Goal: Check status: Check status

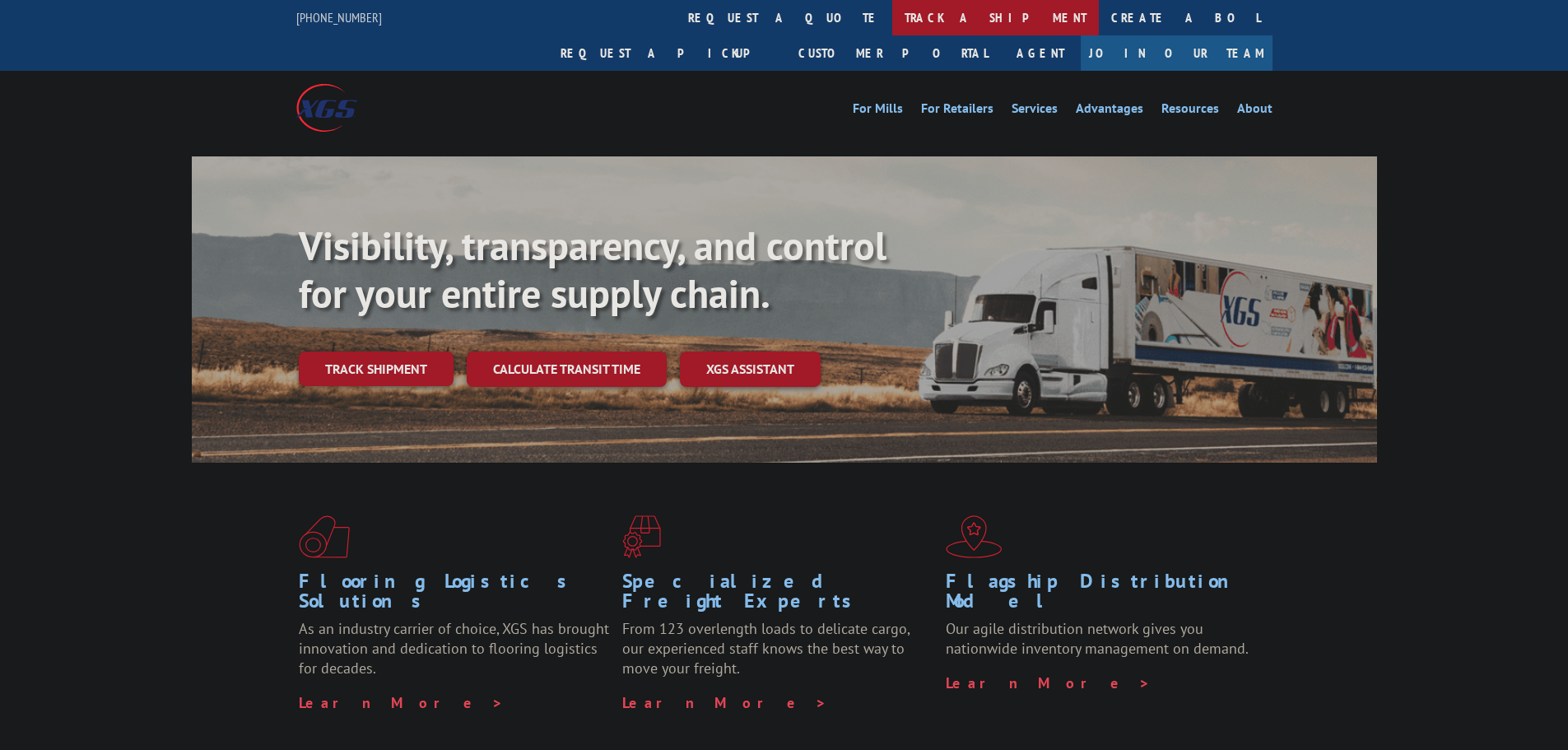
click at [892, 16] on link "track a shipment" at bounding box center [996, 18] width 206 height 36
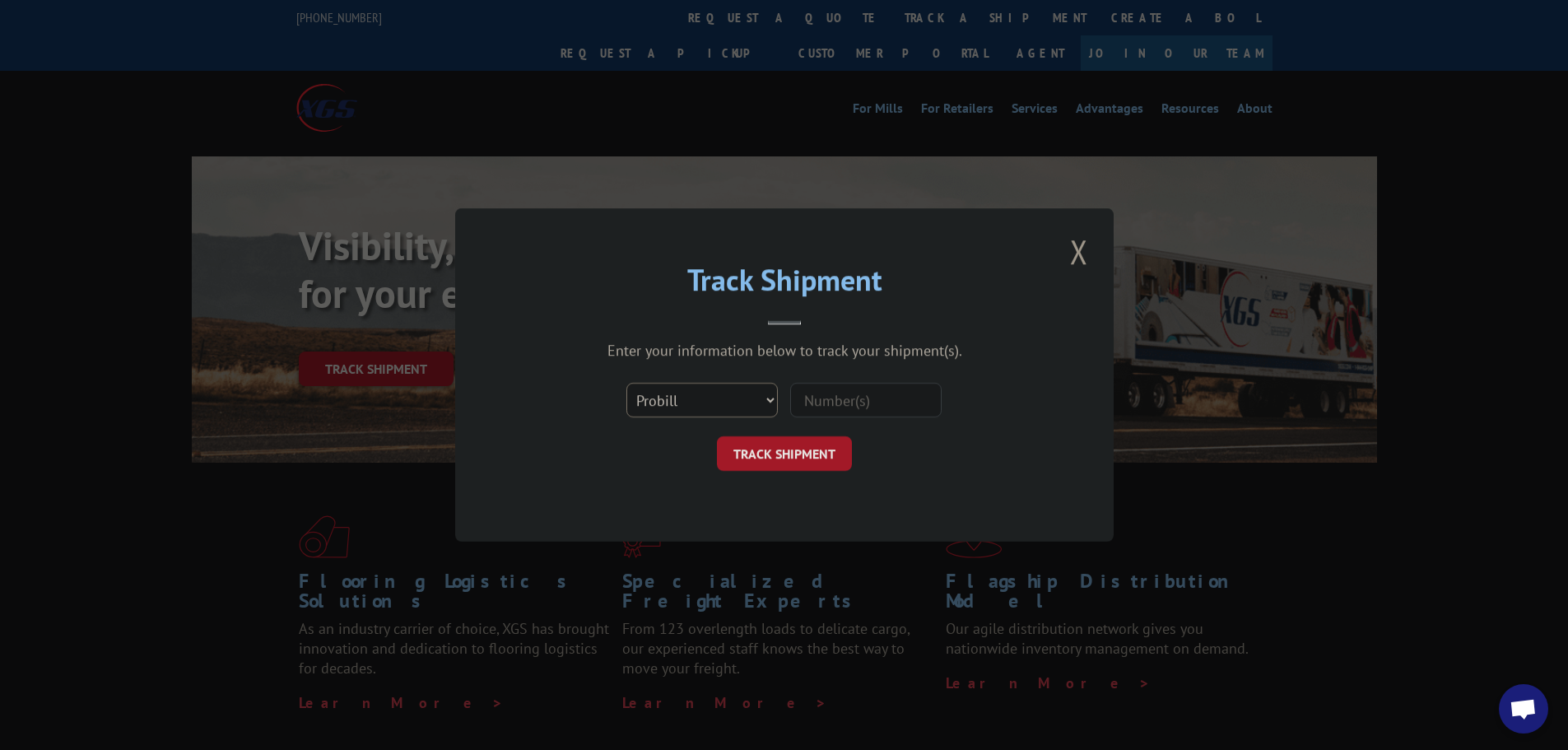
drag, startPoint x: 724, startPoint y: 401, endPoint x: 712, endPoint y: 415, distance: 18.4
click at [724, 401] on select "Select category... Probill BOL PO" at bounding box center [701, 400] width 151 height 35
click at [626, 383] on select "Select category... Probill BOL PO" at bounding box center [701, 400] width 151 height 35
click at [821, 399] on input at bounding box center [865, 400] width 151 height 35
paste input "PGIC11537601"
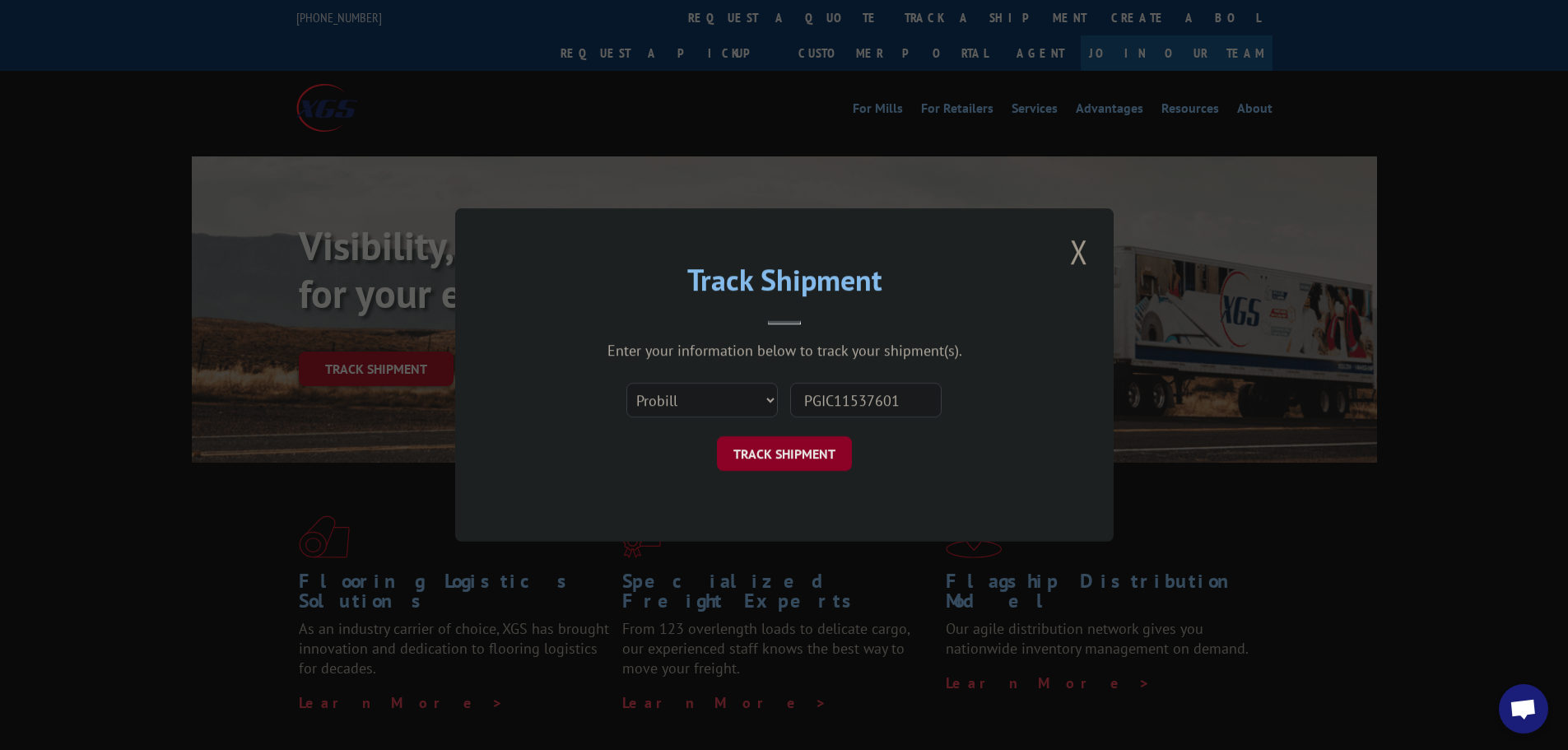
type input "PGIC11537601"
click at [766, 453] on button "TRACK SHIPMENT" at bounding box center [784, 453] width 135 height 35
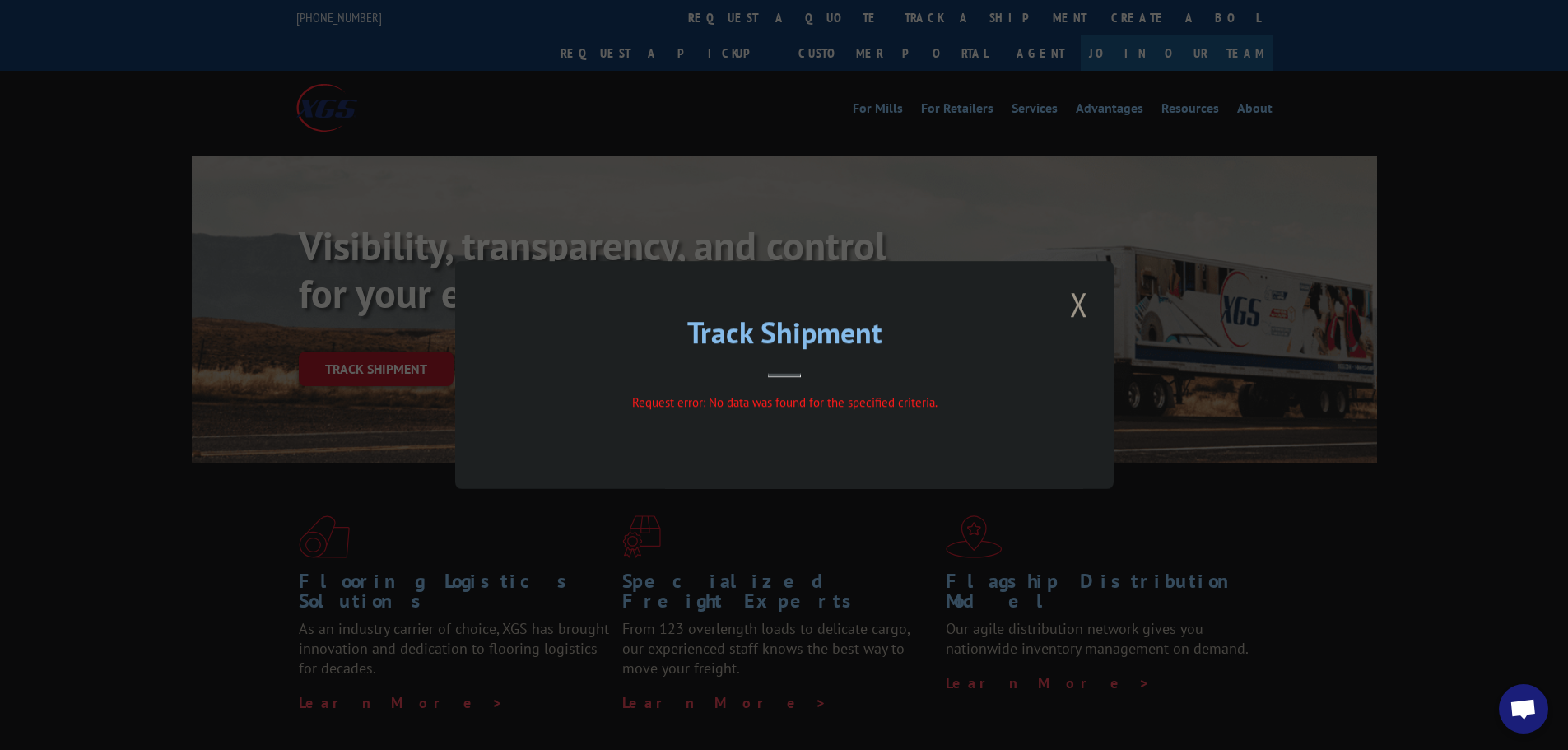
click at [1025, 314] on div "Track Shipment Request error: No data was found for the specified criteria." at bounding box center [784, 375] width 659 height 228
click at [1084, 306] on button "Close modal" at bounding box center [1079, 304] width 28 height 45
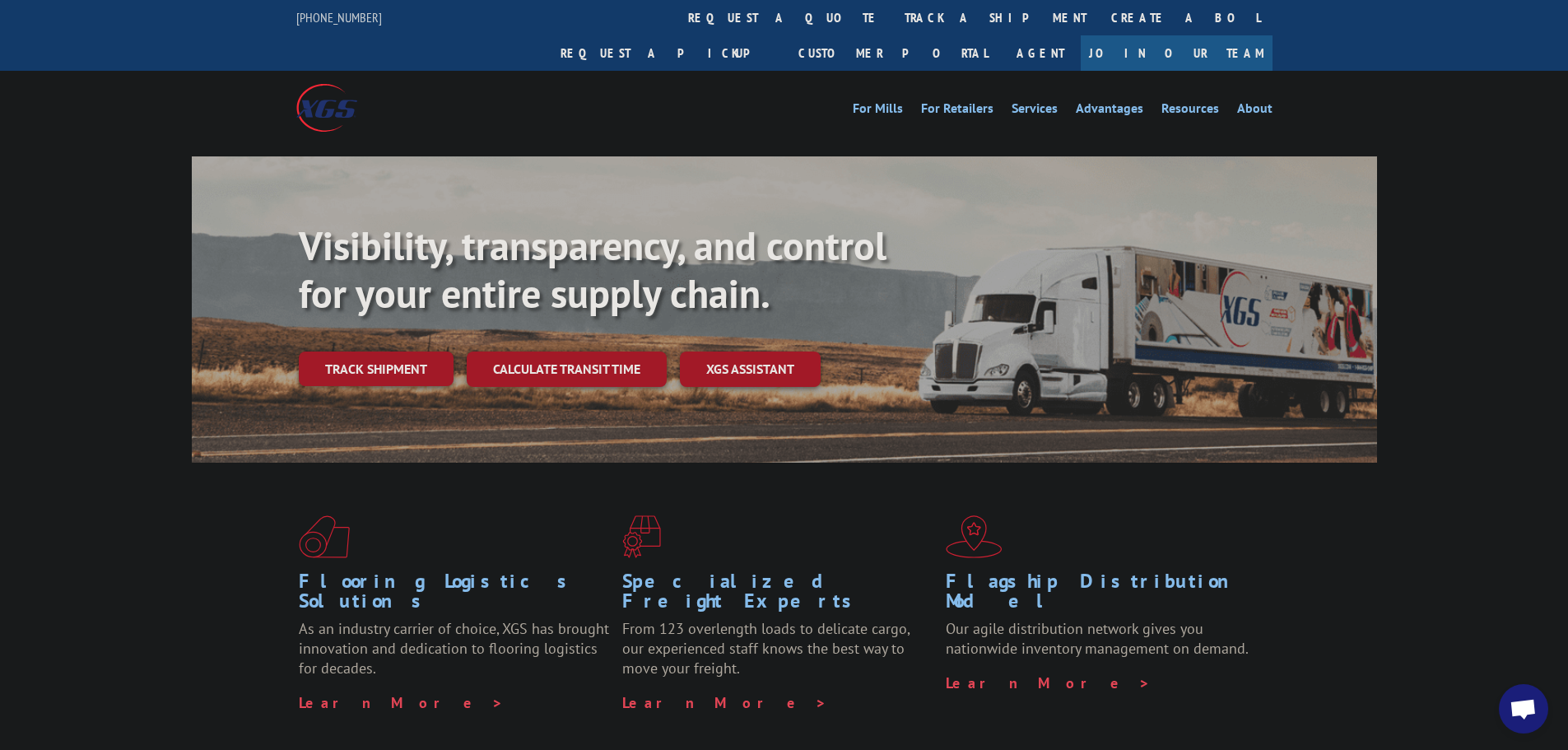
click at [1535, 719] on span "Open chat" at bounding box center [1522, 711] width 27 height 23
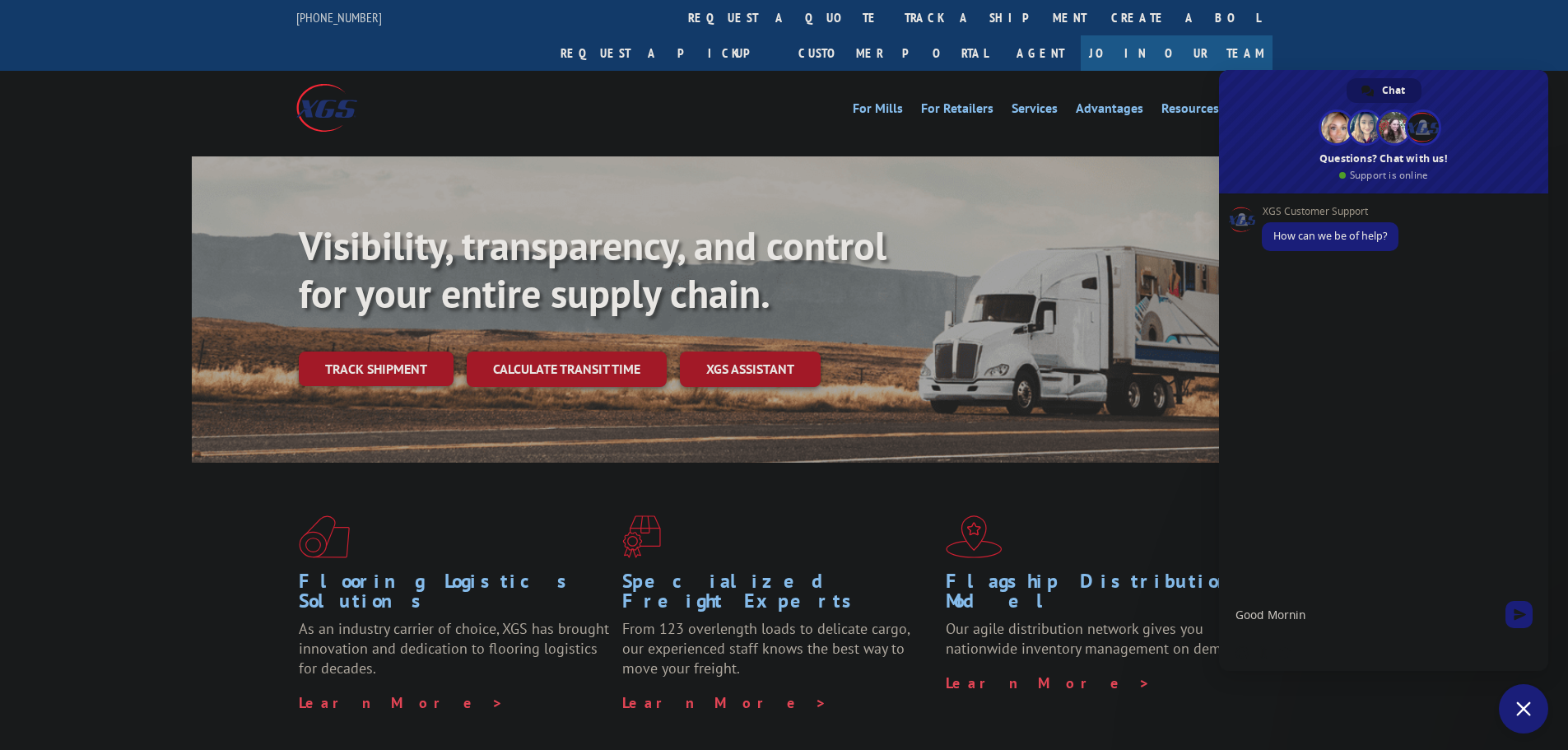
type textarea "Good Morning"
click at [1326, 626] on textarea "Can you provide an update if these picked up please." at bounding box center [1366, 607] width 264 height 56
paste textarea "PGIC11537601 & B4VL11544593"
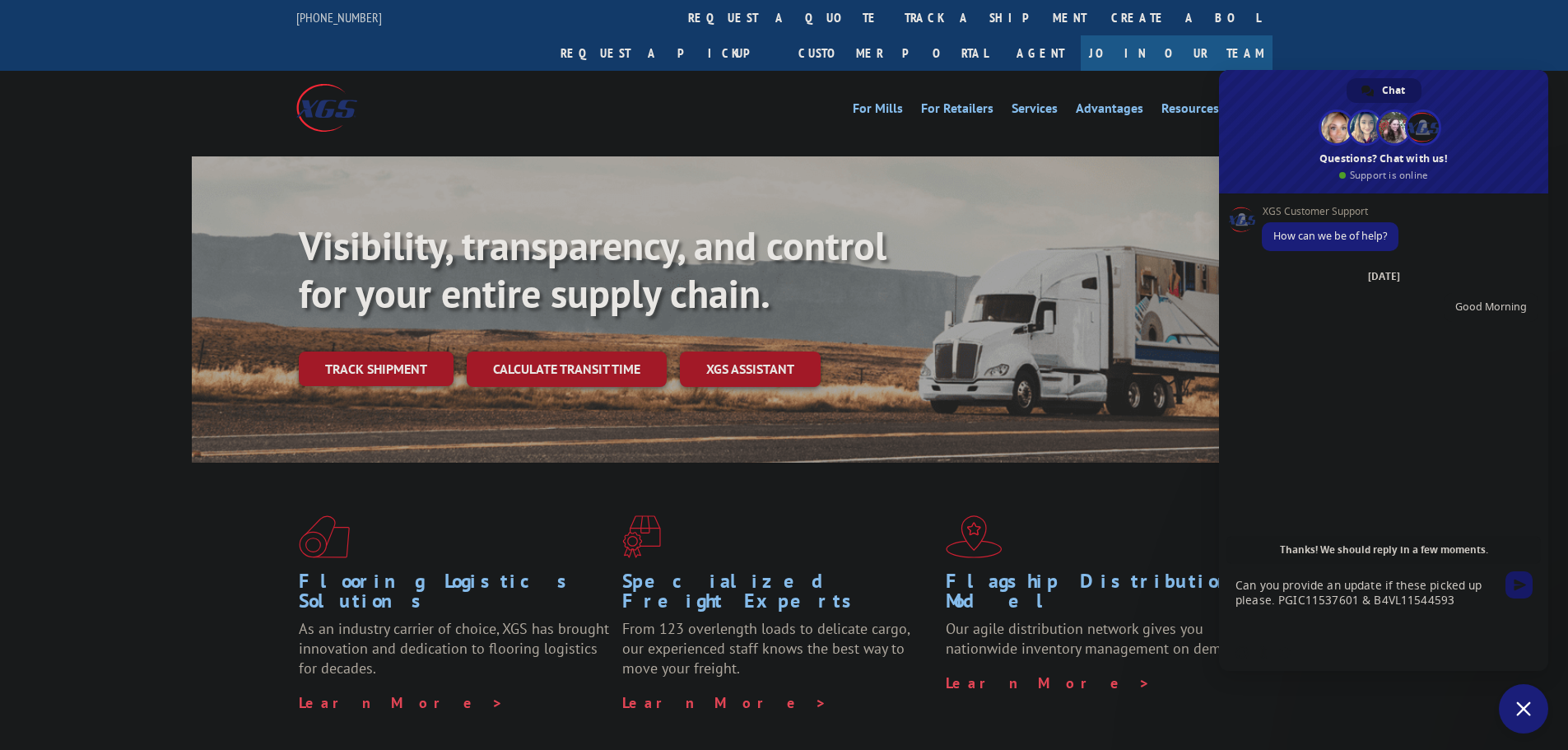
type textarea "Can you provide an update if these picked up please. PGIC11537601 & B4VL11544593"
click at [1515, 589] on span "Send" at bounding box center [1519, 585] width 12 height 12
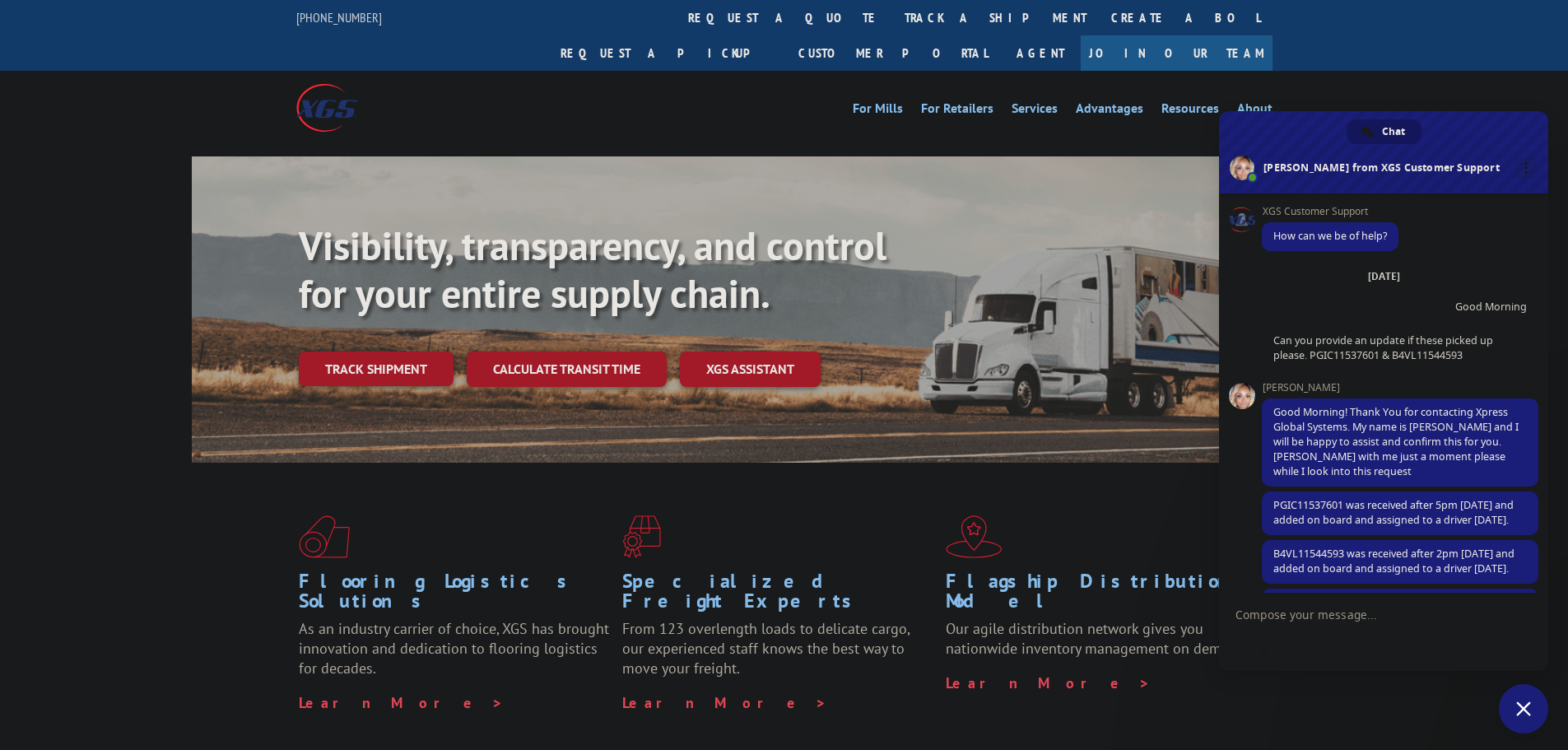
scroll to position [71, 0]
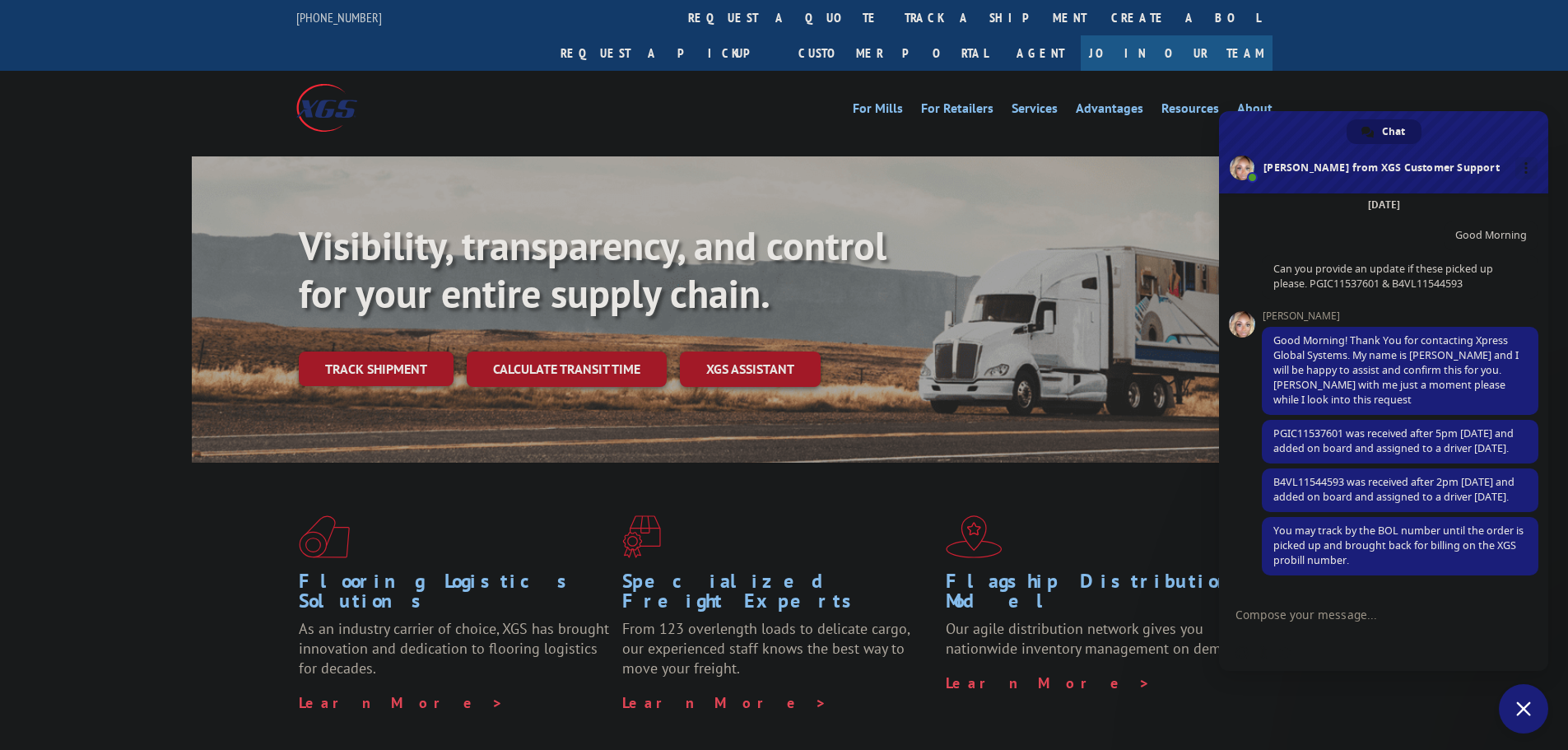
click at [1316, 618] on textarea "Compose your message..." at bounding box center [1366, 614] width 264 height 41
type textarea "Thank u"
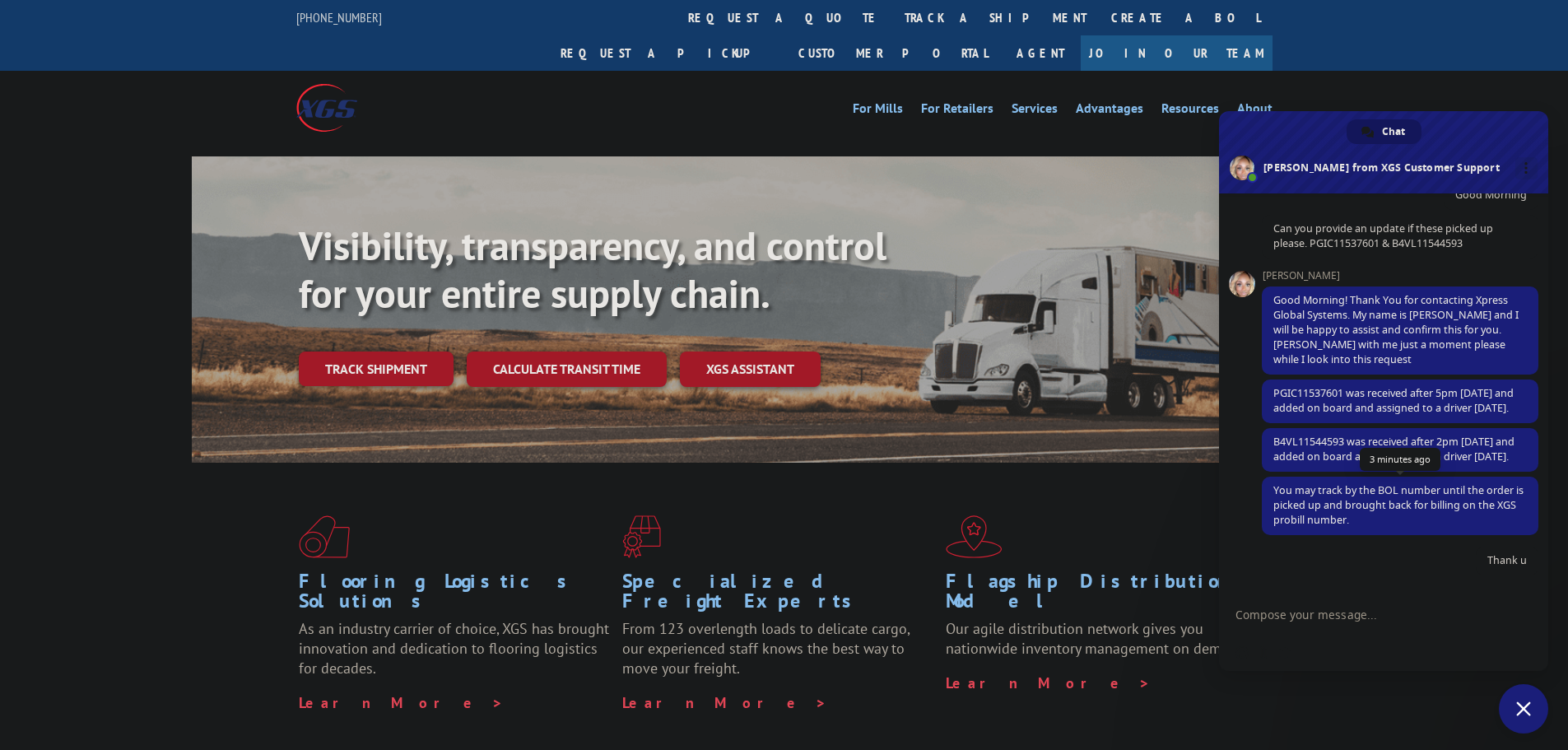
scroll to position [112, 0]
